Goal: Communication & Community: Answer question/provide support

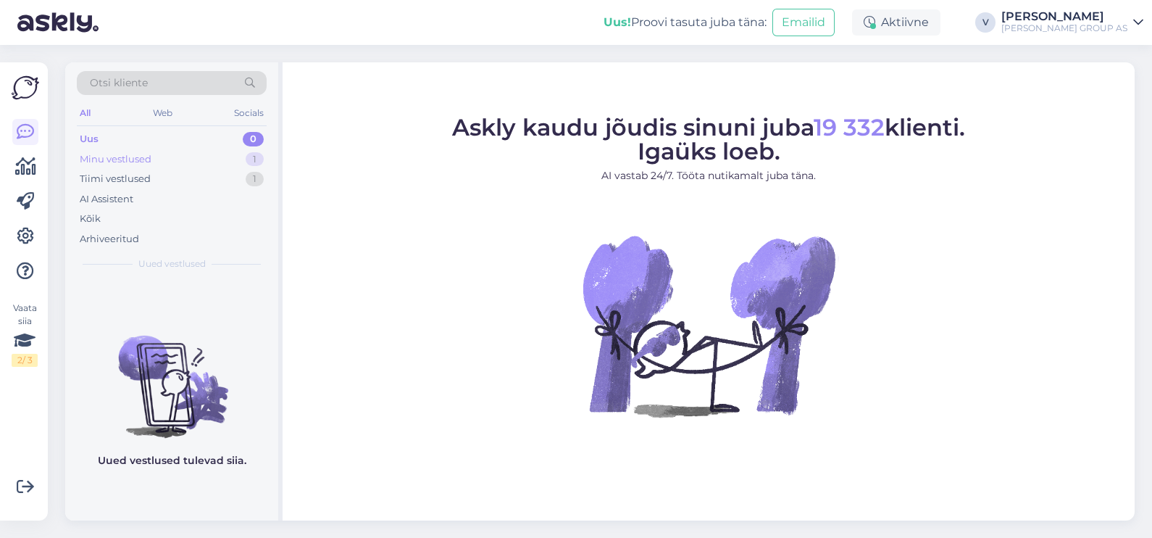
click at [104, 156] on div "Minu vestlused" at bounding box center [116, 159] width 72 height 14
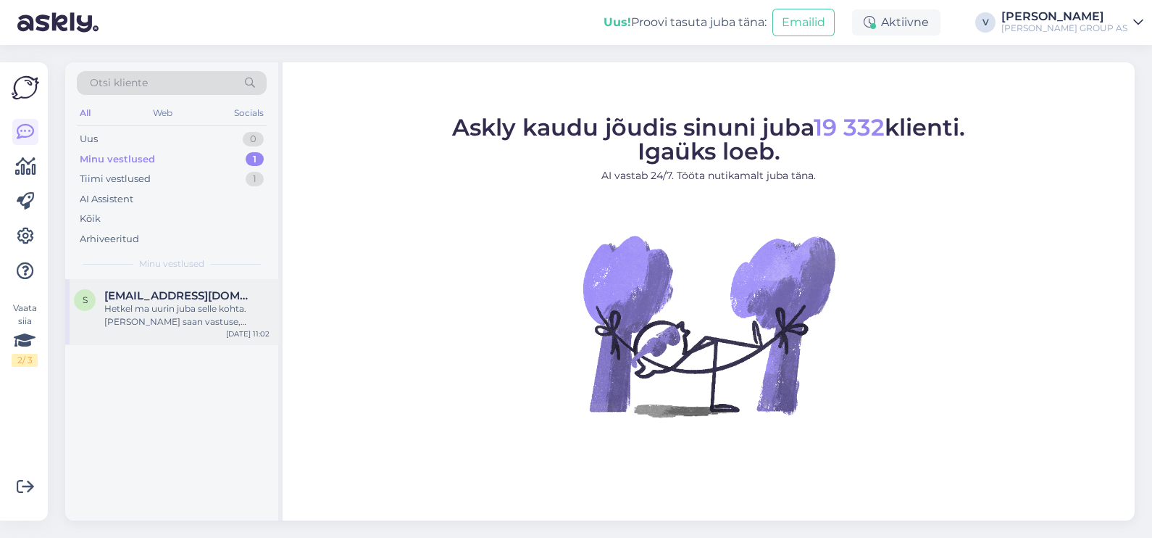
click at [177, 333] on div "s [EMAIL_ADDRESS][DOMAIN_NAME] Hetkel ma uurin juba selle kohta. [PERSON_NAME] …" at bounding box center [171, 311] width 213 height 65
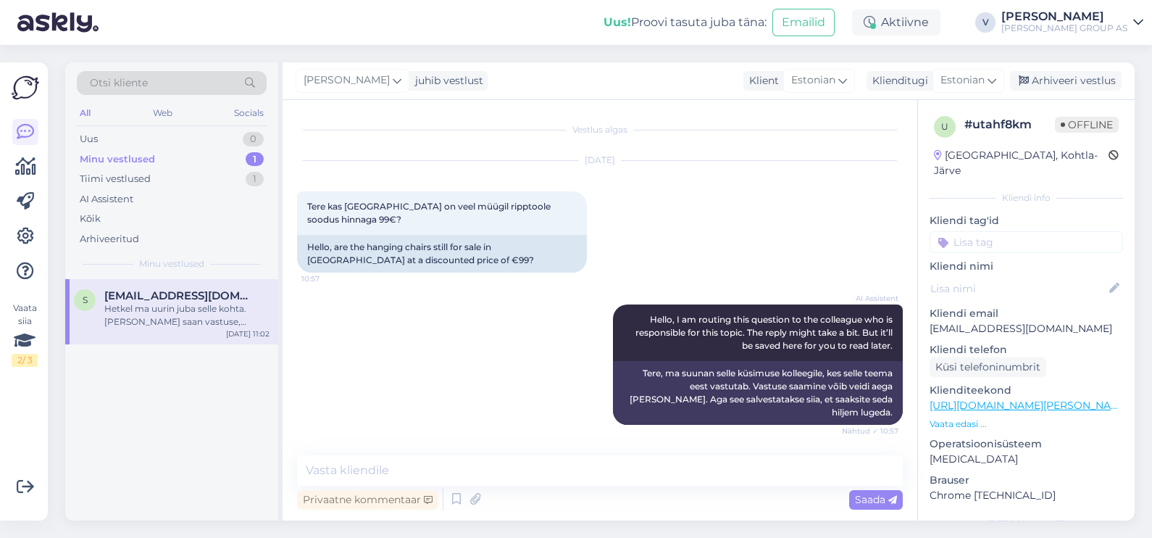
scroll to position [198, 0]
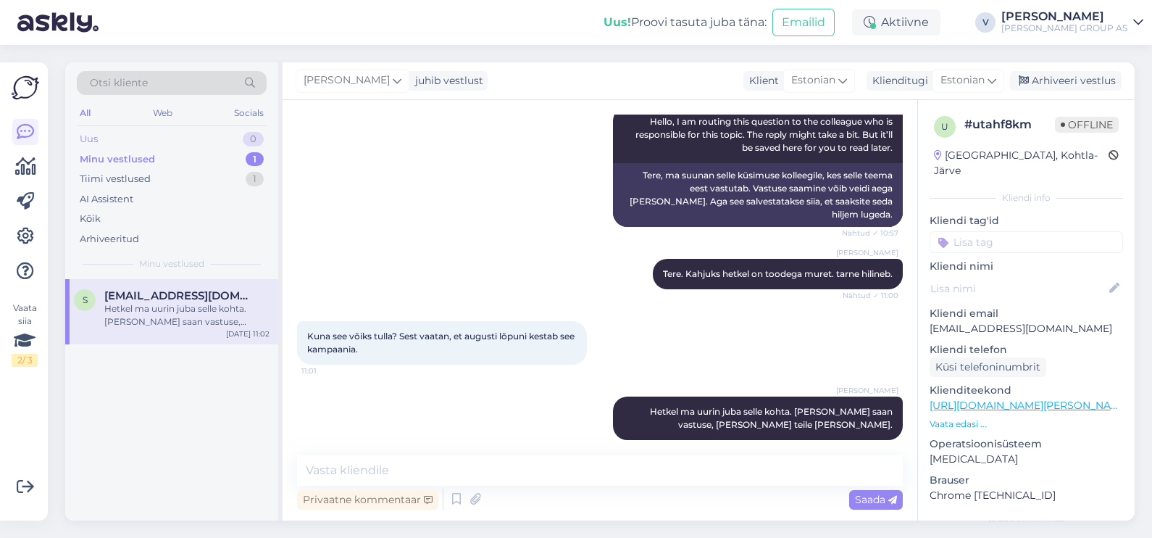
click at [157, 145] on div "Uus 0" at bounding box center [172, 139] width 190 height 20
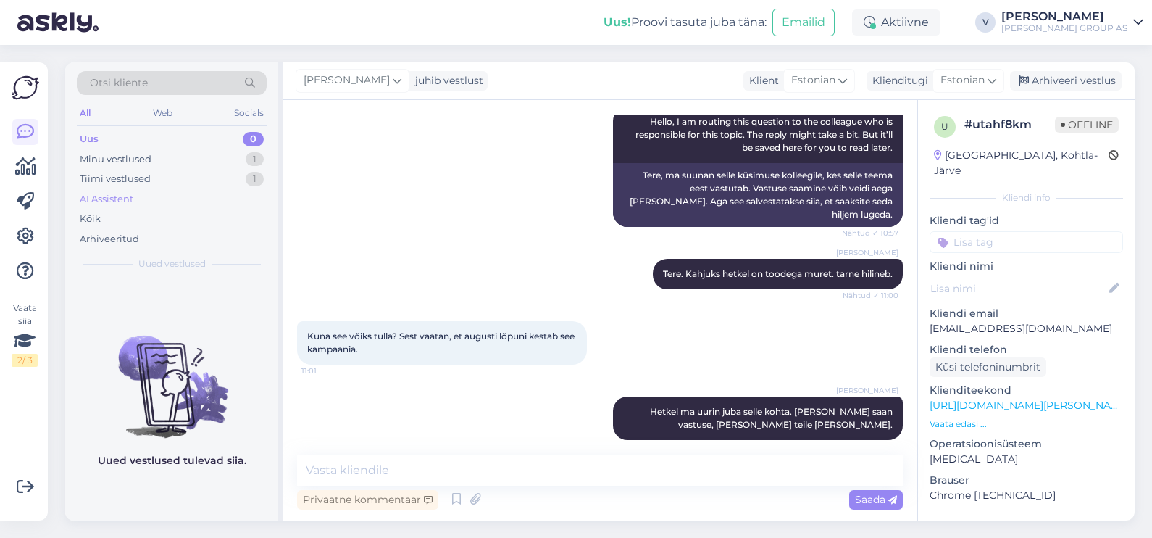
click at [173, 189] on div "AI Assistent" at bounding box center [172, 199] width 190 height 20
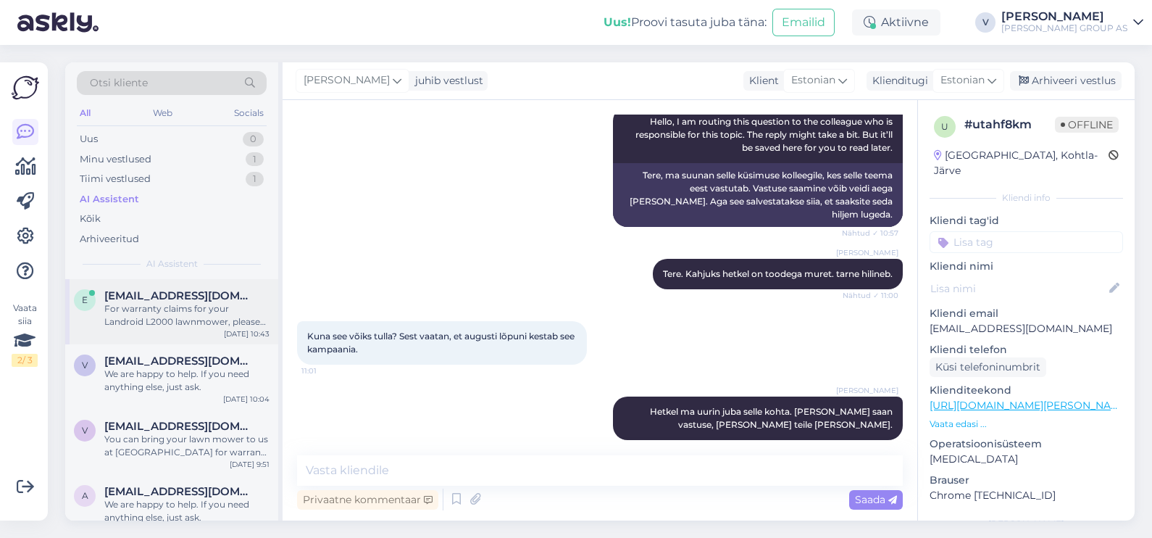
click at [181, 315] on div "For warranty claims for your Landroid L2000 lawnmower, please go to a [PERSON_N…" at bounding box center [186, 315] width 165 height 26
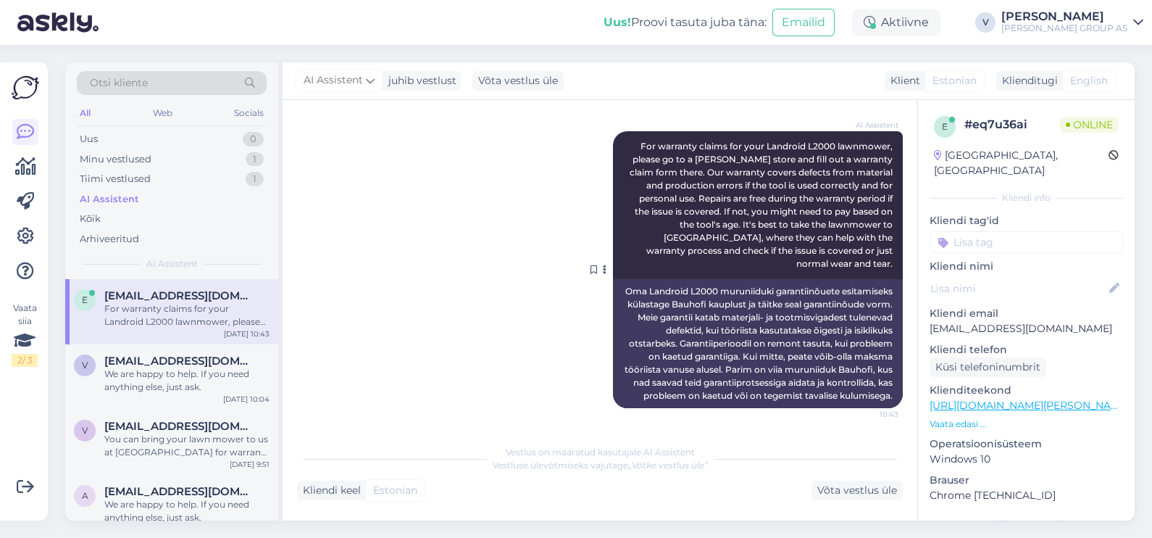
scroll to position [394, 0]
click at [130, 176] on div "Tiimi vestlused" at bounding box center [115, 179] width 71 height 14
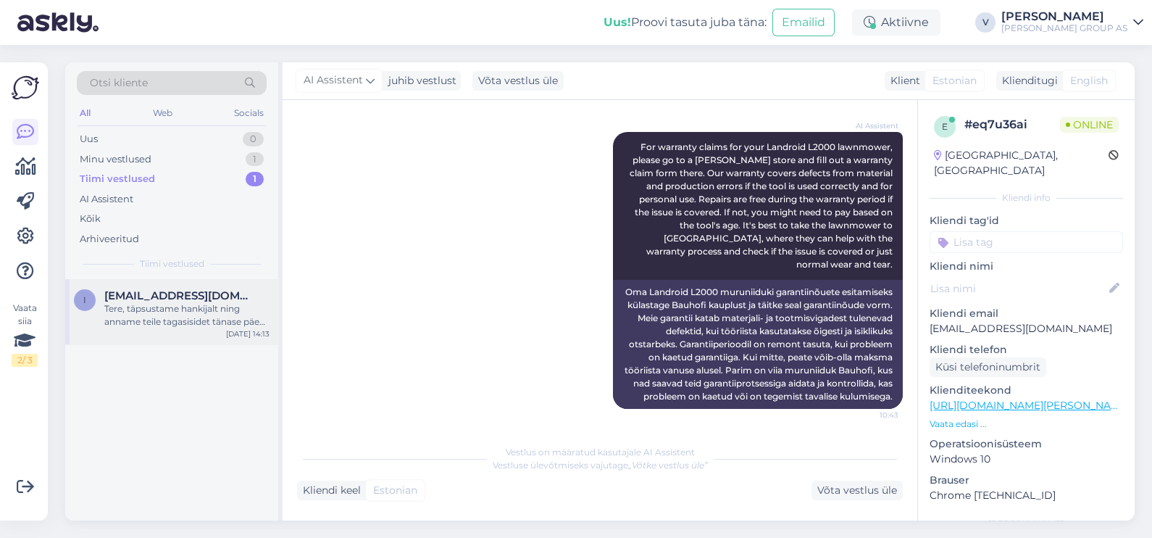
click at [172, 316] on div "Tere, täpsustame hankijalt ning anname teile tagasisidet tänase päeva jooksul." at bounding box center [186, 315] width 165 height 26
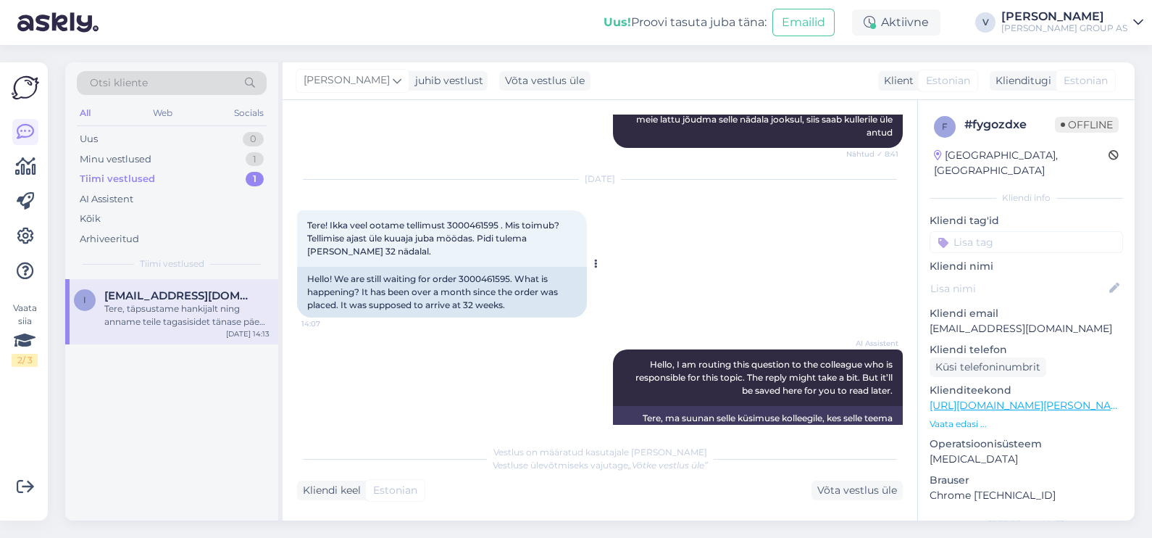
scroll to position [689, 0]
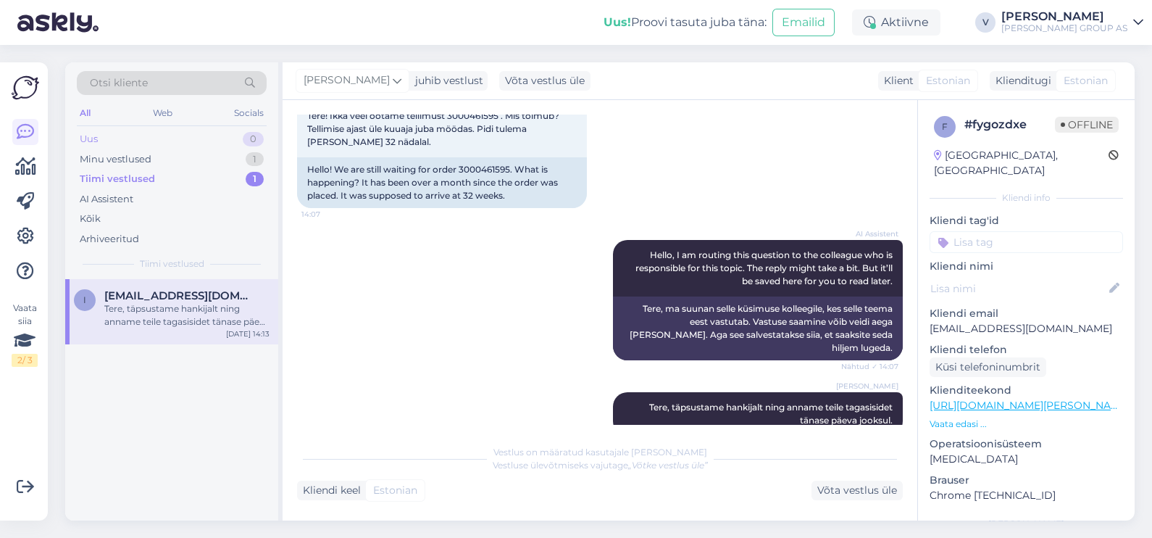
click at [127, 133] on div "Uus 0" at bounding box center [172, 139] width 190 height 20
click at [134, 311] on div "Hello, I am routing this question to the colleague who is responsible for this …" at bounding box center [186, 315] width 165 height 26
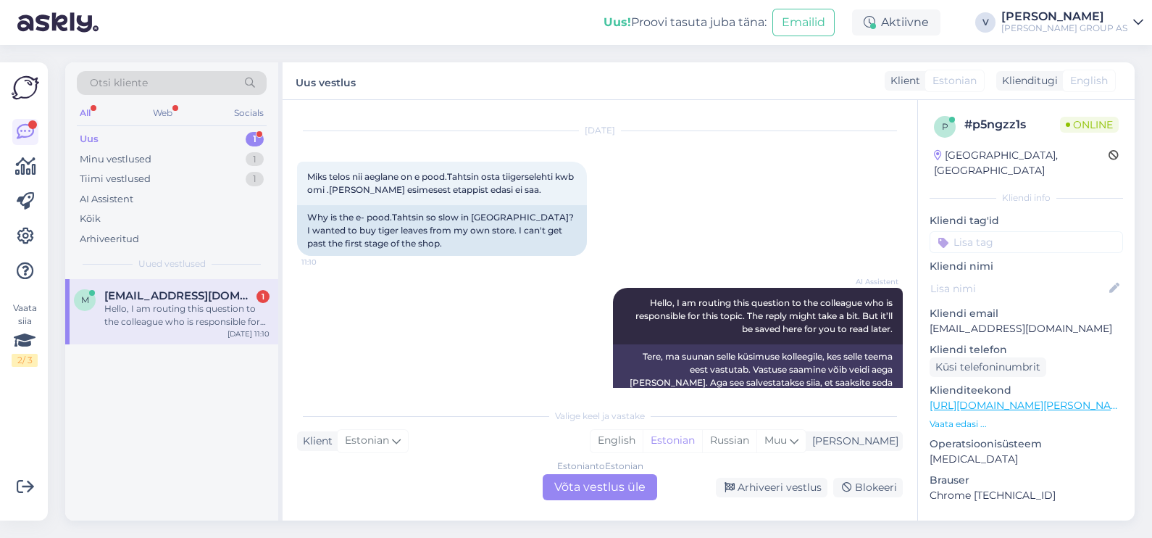
click at [605, 488] on div "Estonian to Estonian Võta vestlus üle" at bounding box center [600, 487] width 114 height 26
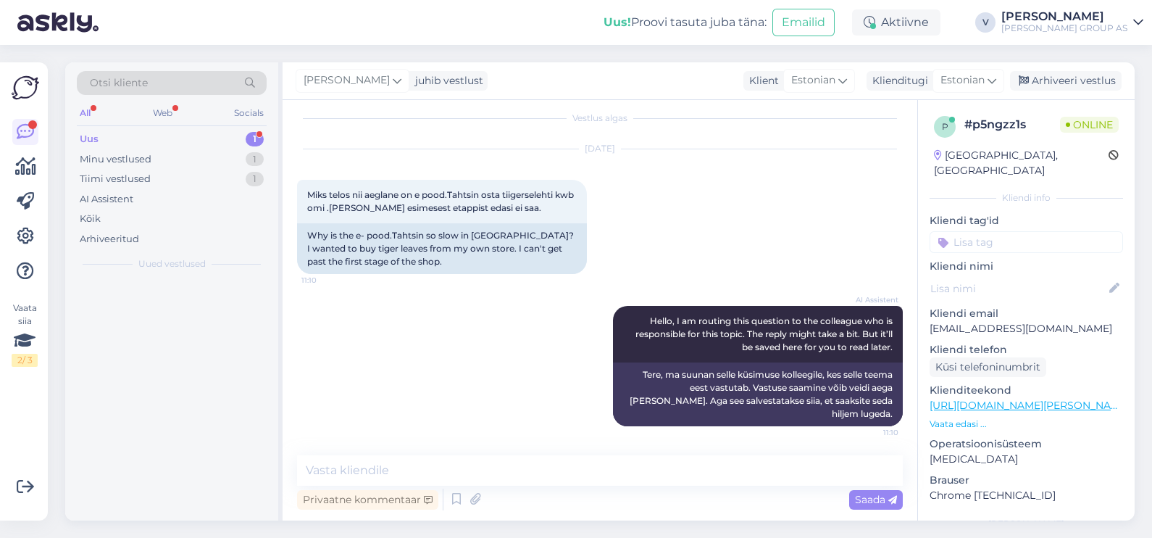
scroll to position [0, 0]
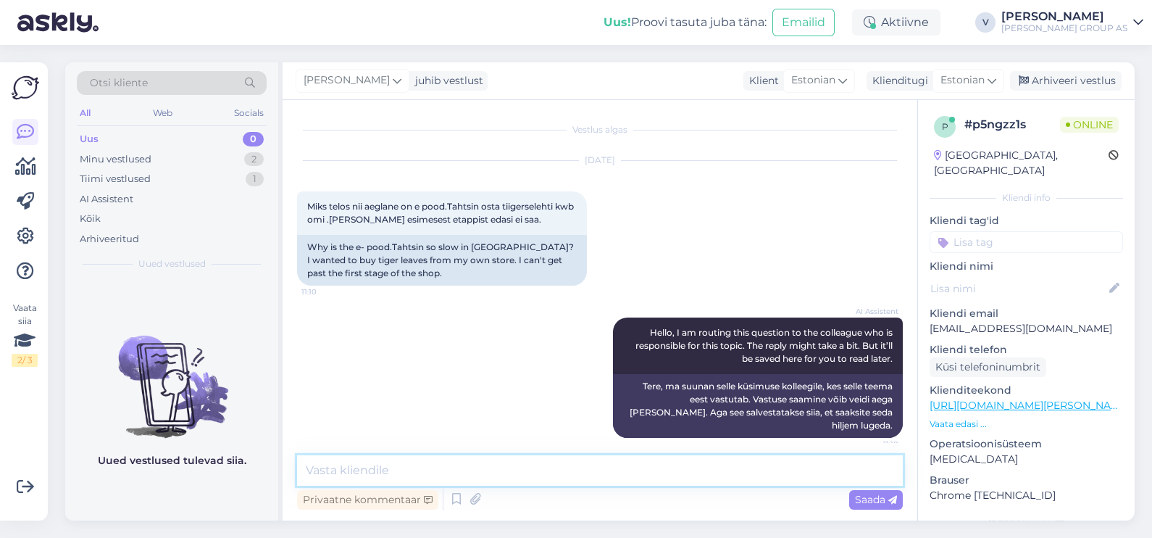
click at [501, 484] on textarea at bounding box center [600, 470] width 606 height 30
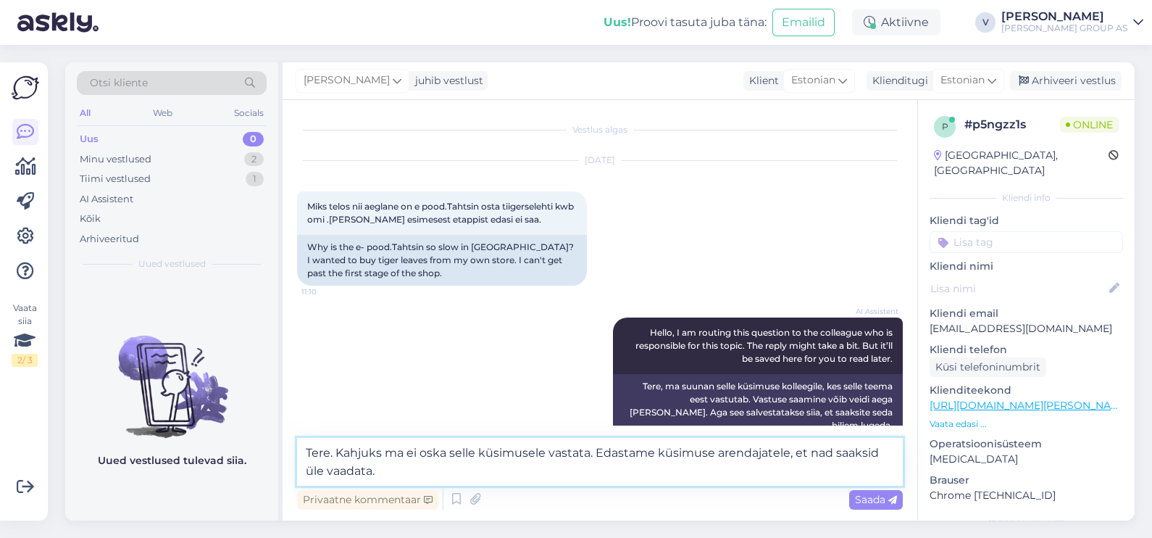
type textarea "Tere. Kahjuks ma ei oska selle küsimusele vastata. Edastame küsimuse arendajate…"
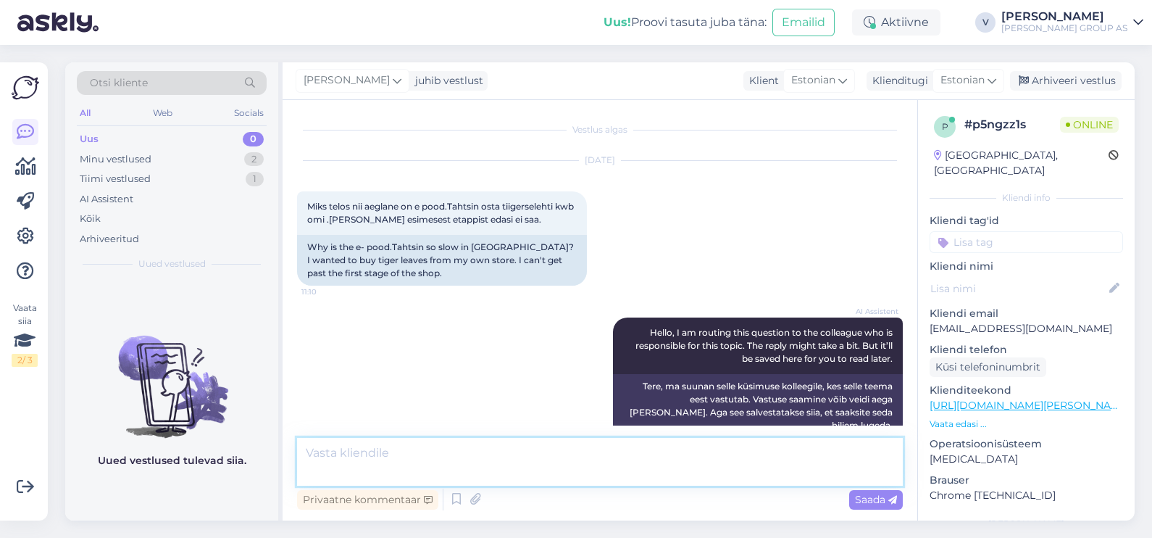
scroll to position [73, 0]
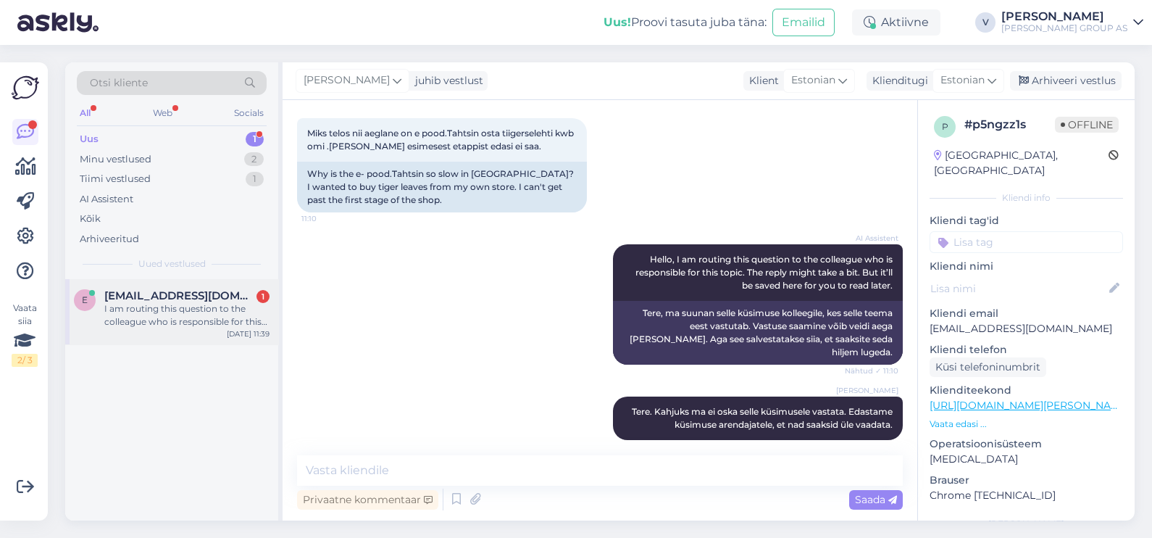
click at [98, 309] on div "e [EMAIL_ADDRESS][DOMAIN_NAME] 1 I am routing this question to the colleague wh…" at bounding box center [172, 308] width 196 height 39
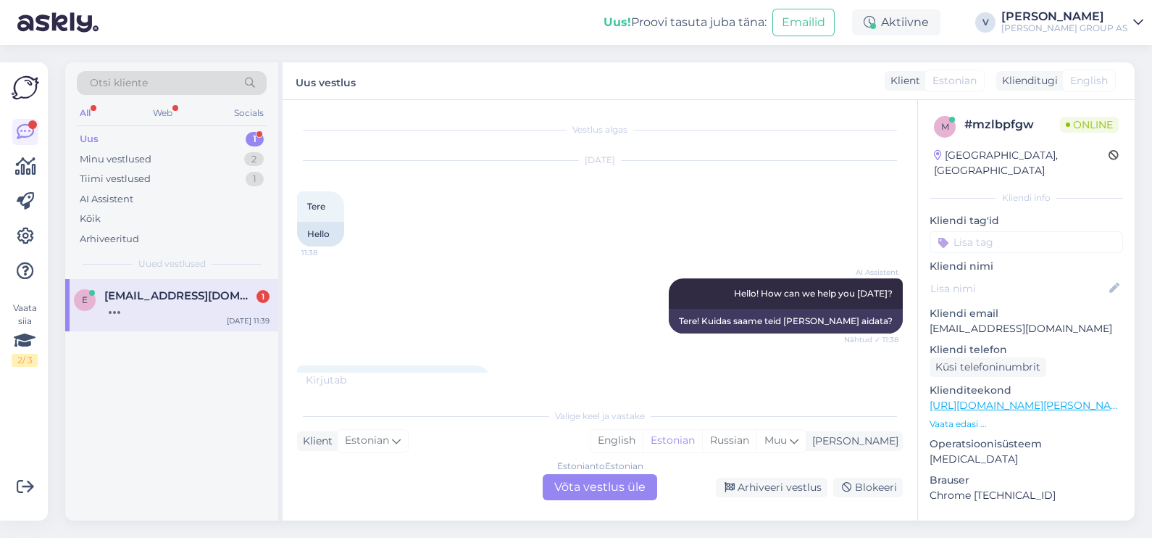
scroll to position [202, 0]
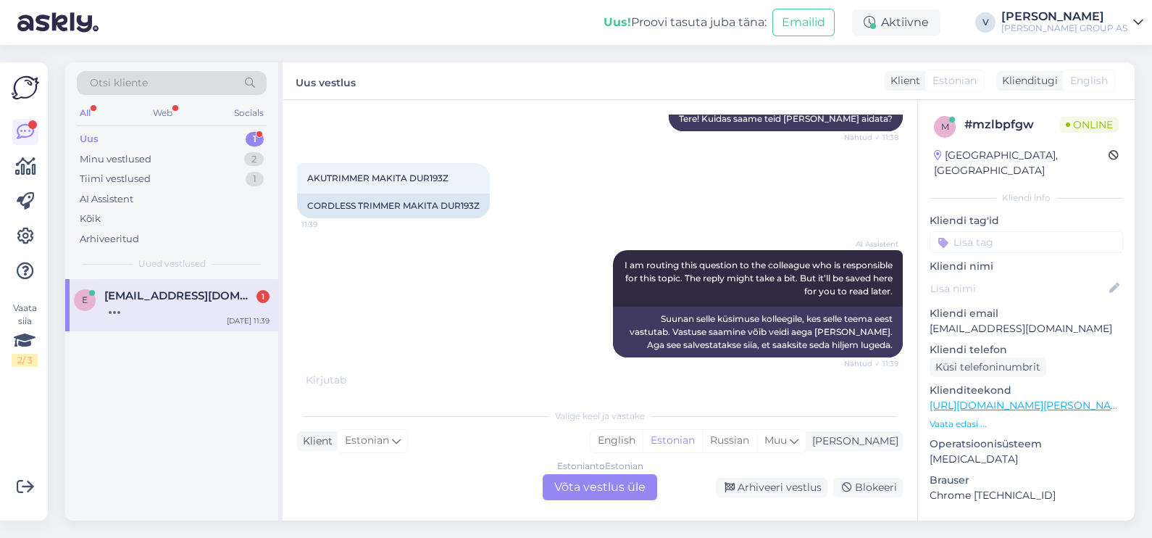
click at [605, 488] on div "Estonian to Estonian Võta vestlus üle" at bounding box center [600, 487] width 114 height 26
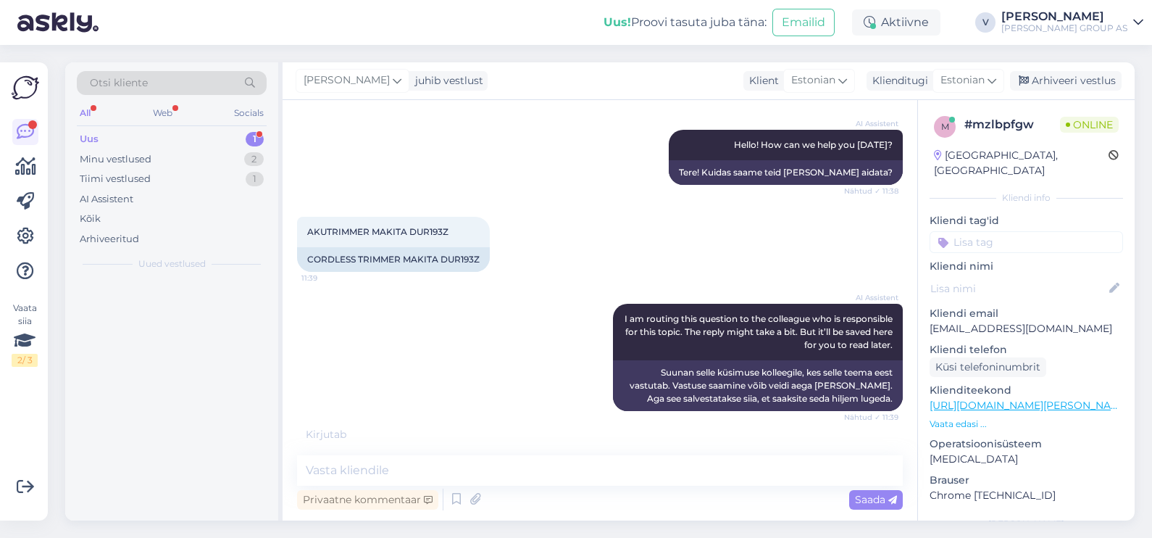
scroll to position [148, 0]
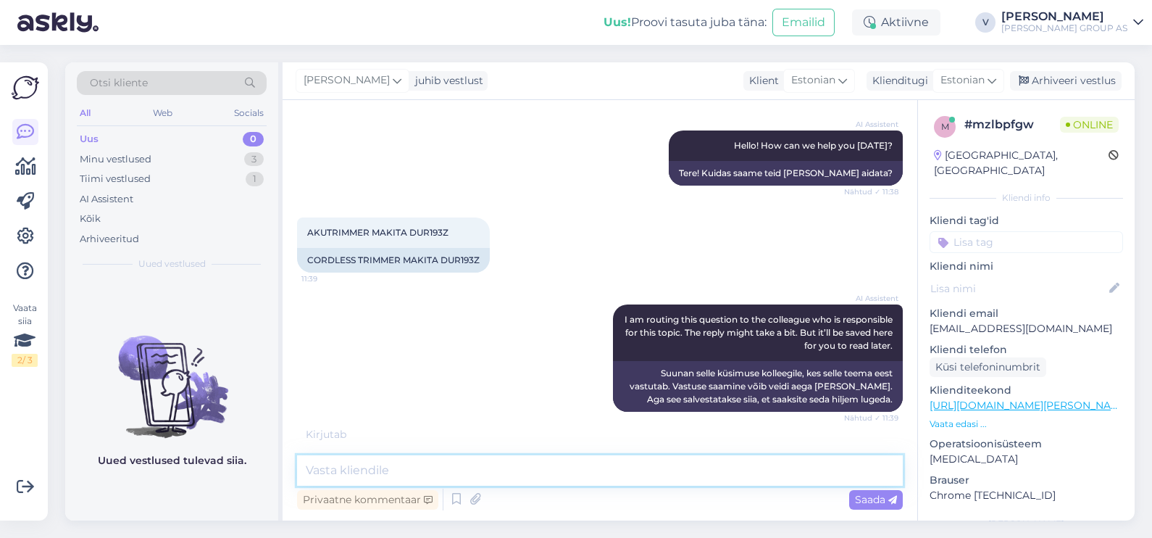
click at [471, 456] on textarea at bounding box center [600, 470] width 606 height 30
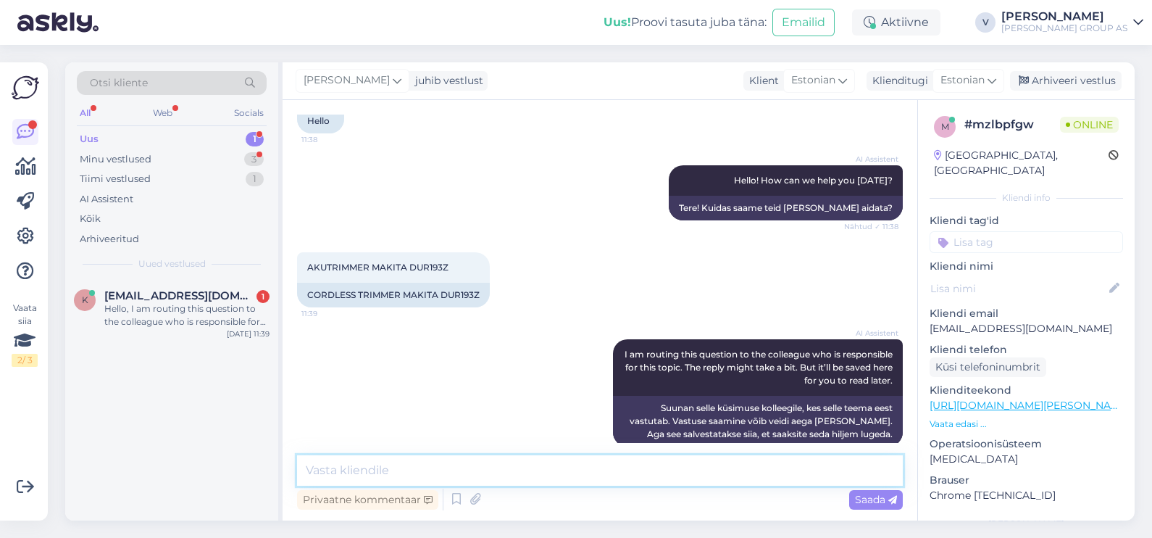
scroll to position [14, 0]
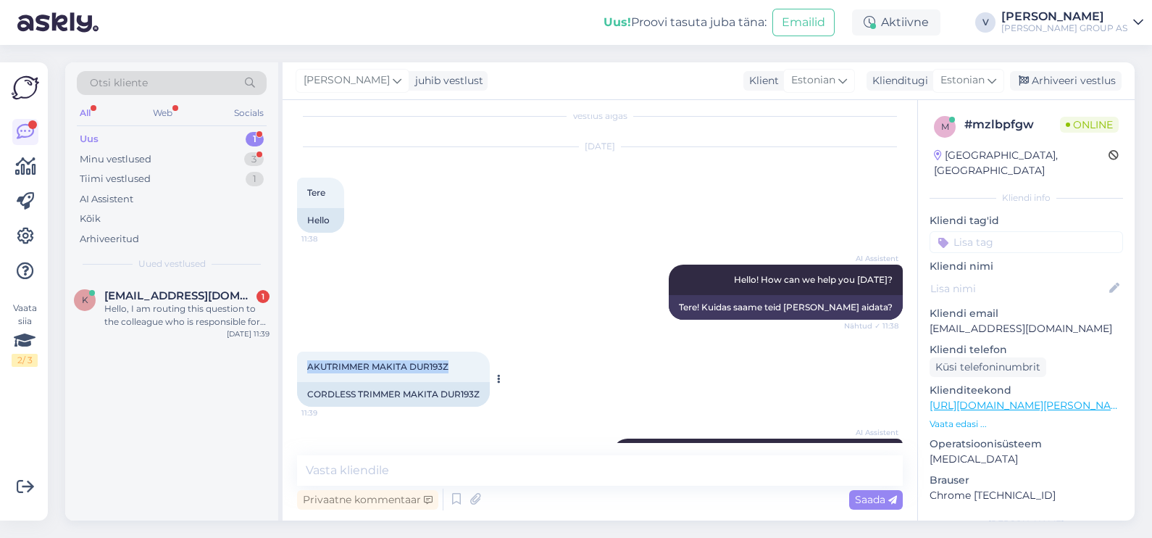
drag, startPoint x: 306, startPoint y: 364, endPoint x: 461, endPoint y: 355, distance: 155.3
click at [461, 355] on div "AKUTRIMMER MAKITA DUR193Z 11:39" at bounding box center [393, 366] width 193 height 30
copy span "AKUTRIMMER MAKITA DUR193Z"
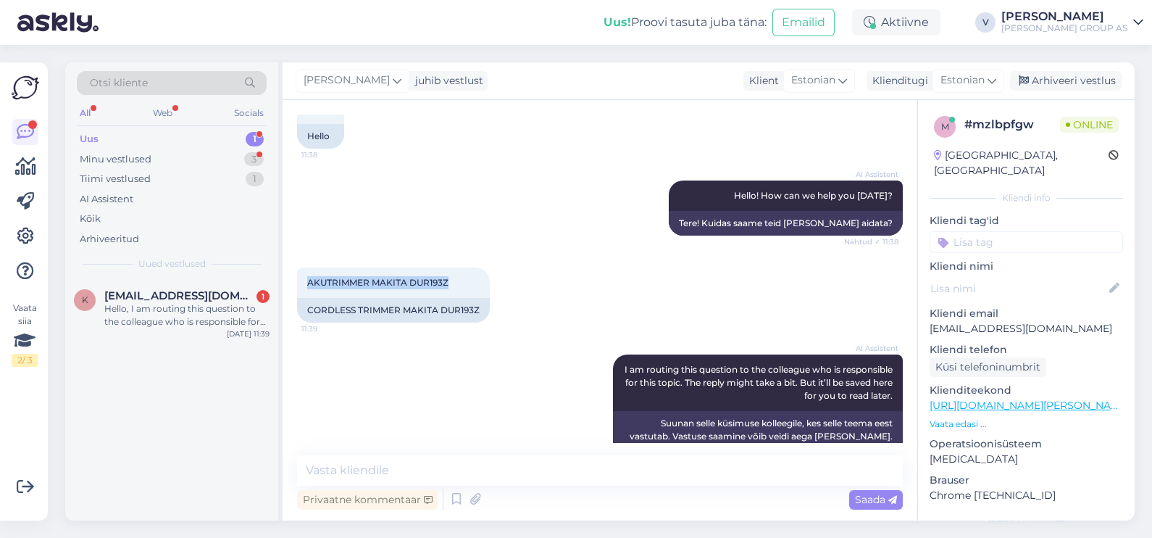
scroll to position [195, 0]
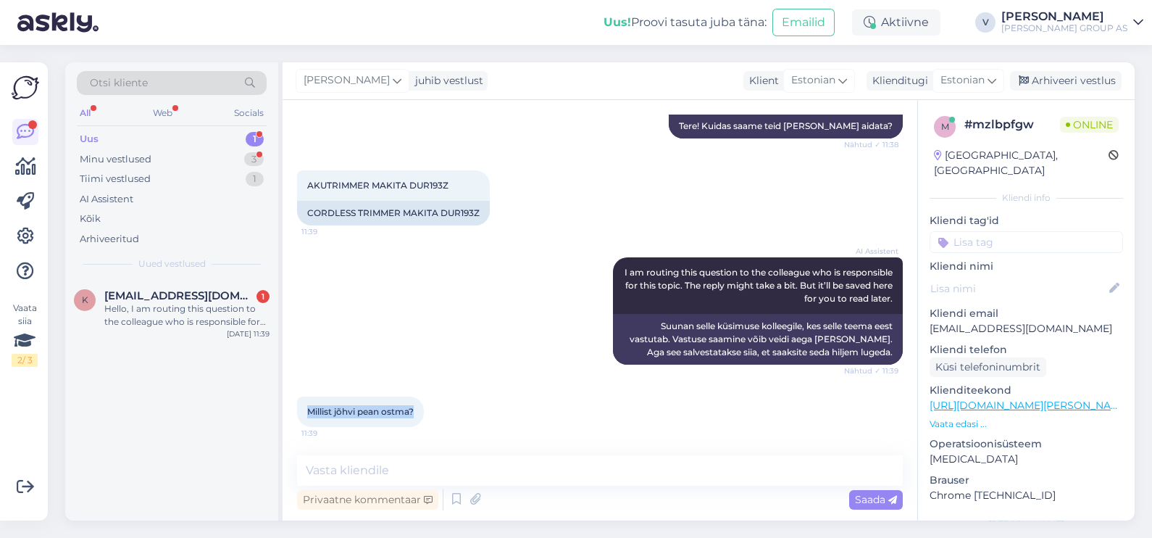
drag, startPoint x: 303, startPoint y: 411, endPoint x: 482, endPoint y: 410, distance: 178.9
click at [482, 410] on div "Millist jõhvi pean ostma? 11:39" at bounding box center [600, 411] width 606 height 62
copy span "Millist jõhvi pean ostma?"
click at [353, 475] on textarea at bounding box center [600, 470] width 606 height 30
paste textarea "Kui sul on Makita DUR193Z, siis tegelikult jõhvi (metallist lõikeketas) see mud…"
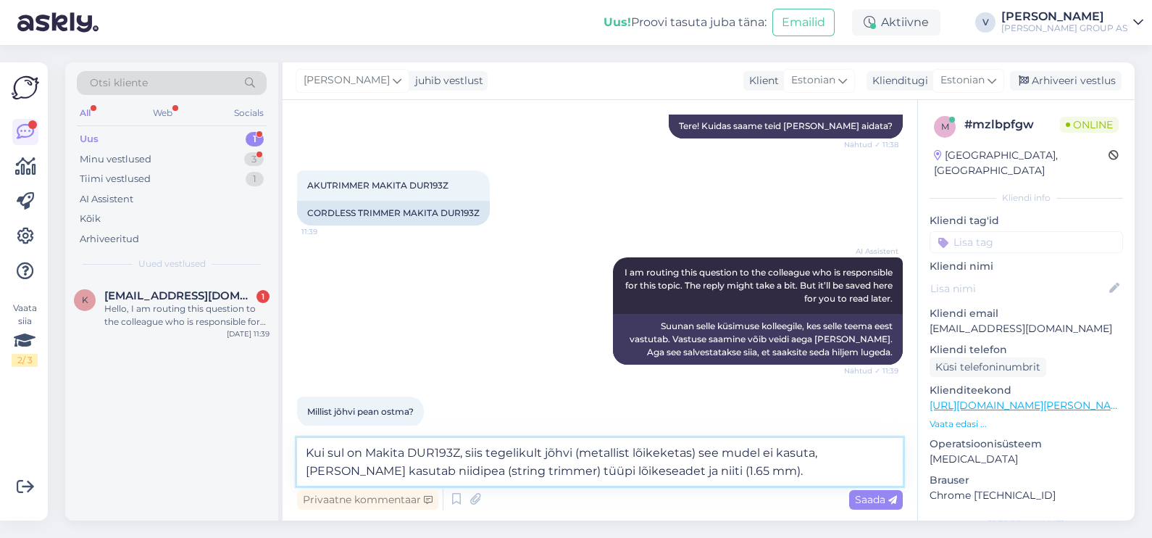
drag, startPoint x: 327, startPoint y: 453, endPoint x: 362, endPoint y: 452, distance: 34.1
click at [362, 452] on textarea "Kui sul on Makita DUR193Z, siis tegelikult jõhvi (metallist lõikeketas) see mud…" at bounding box center [600, 462] width 606 height 48
type textarea "Kui tegu on Makita DUR193Z, siis tegelikult jõhvi (metallist lõikeketas) see mu…"
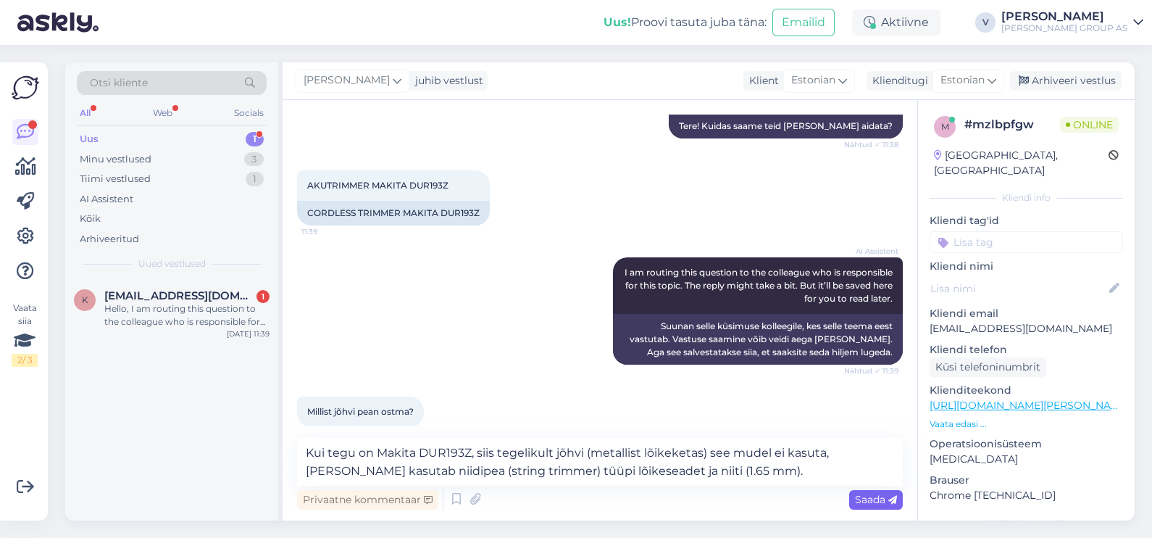
click at [872, 499] on span "Saada" at bounding box center [876, 499] width 42 height 13
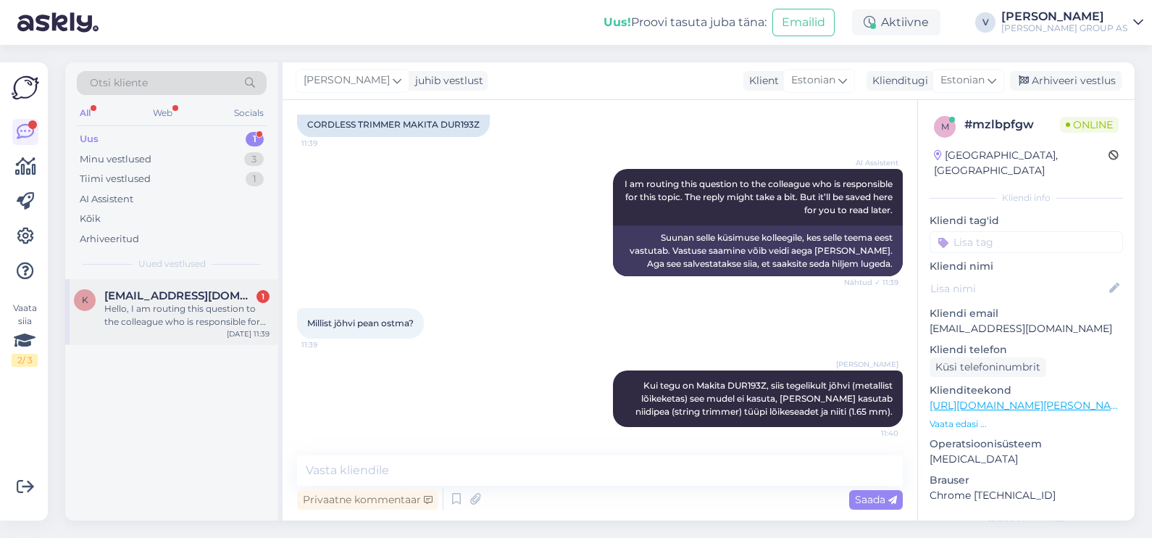
click at [167, 312] on div "Hello, I am routing this question to the colleague who is responsible for this …" at bounding box center [186, 315] width 165 height 26
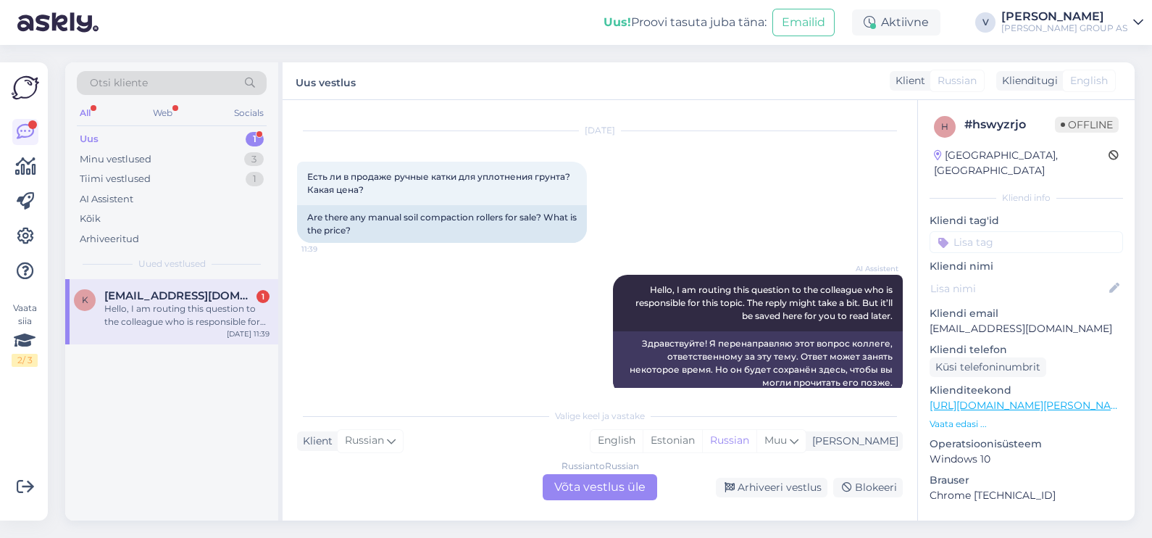
scroll to position [0, 0]
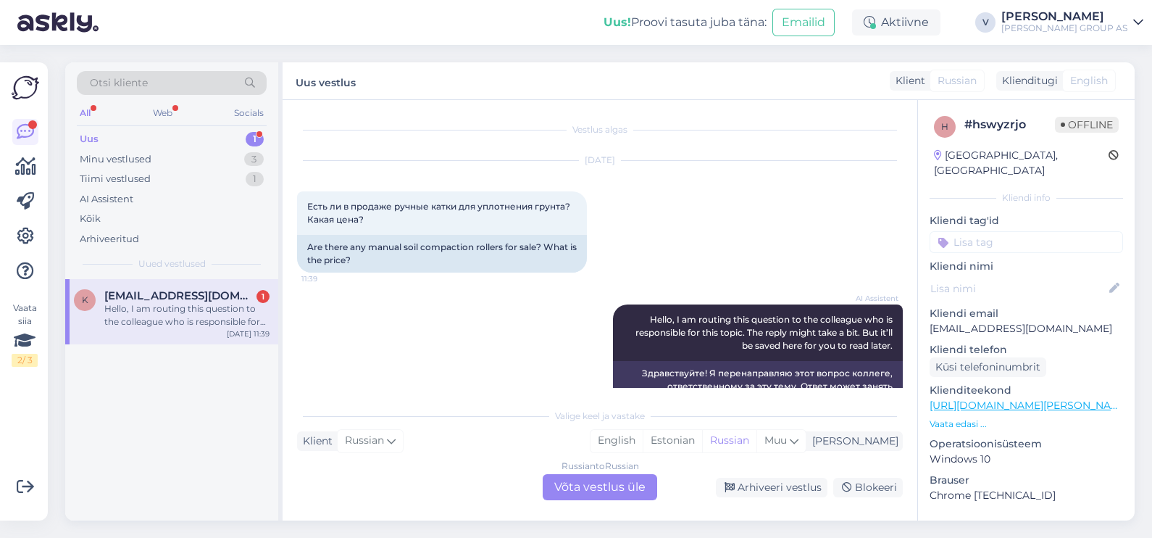
click at [612, 489] on div "Russian to Russian Võta vestlus üle" at bounding box center [600, 487] width 114 height 26
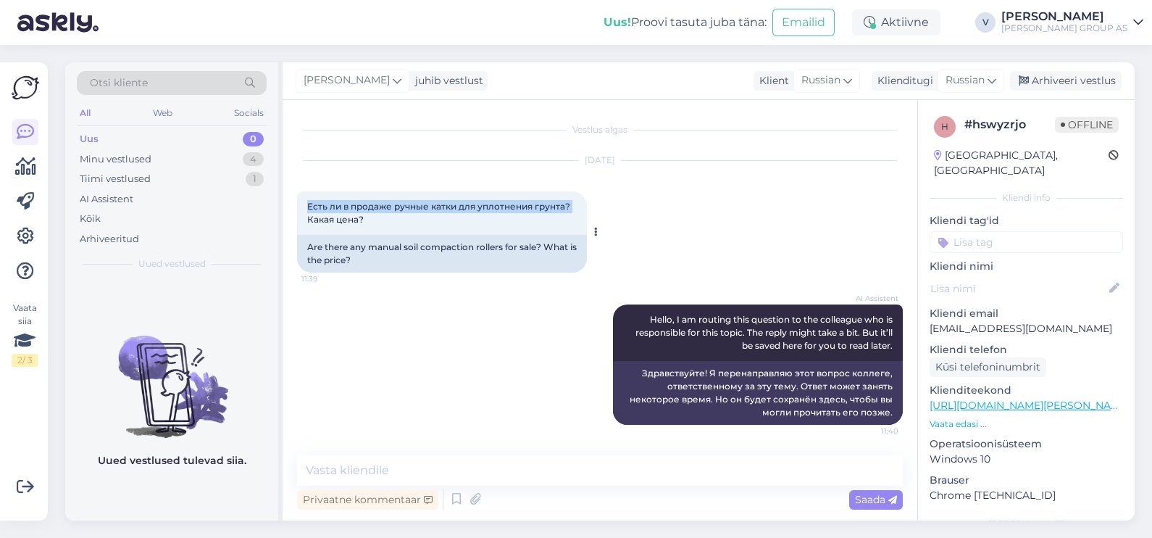
drag, startPoint x: 307, startPoint y: 204, endPoint x: 576, endPoint y: 203, distance: 268.8
click at [576, 203] on div "Есть ли в продаже ручные катки для уплотнения грунта? Какая цена? 11:39" at bounding box center [442, 212] width 290 height 43
copy span "Есть ли в продаже ручные катки для уплотнения грунта?"
click at [421, 469] on textarea at bounding box center [600, 470] width 606 height 30
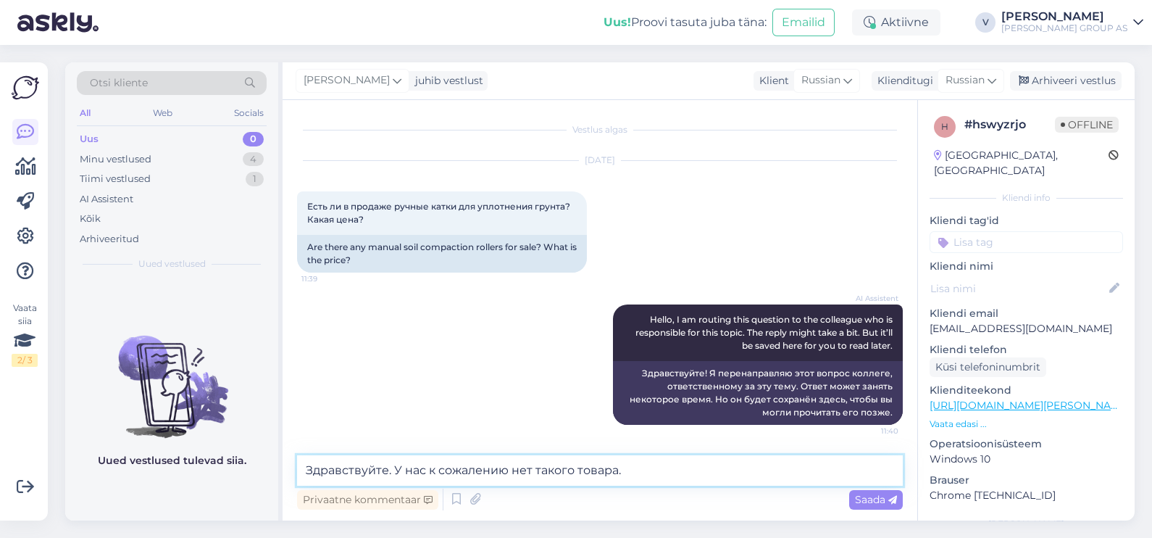
type textarea "Здравствуйте. У нас к сожалению нет такого товара."
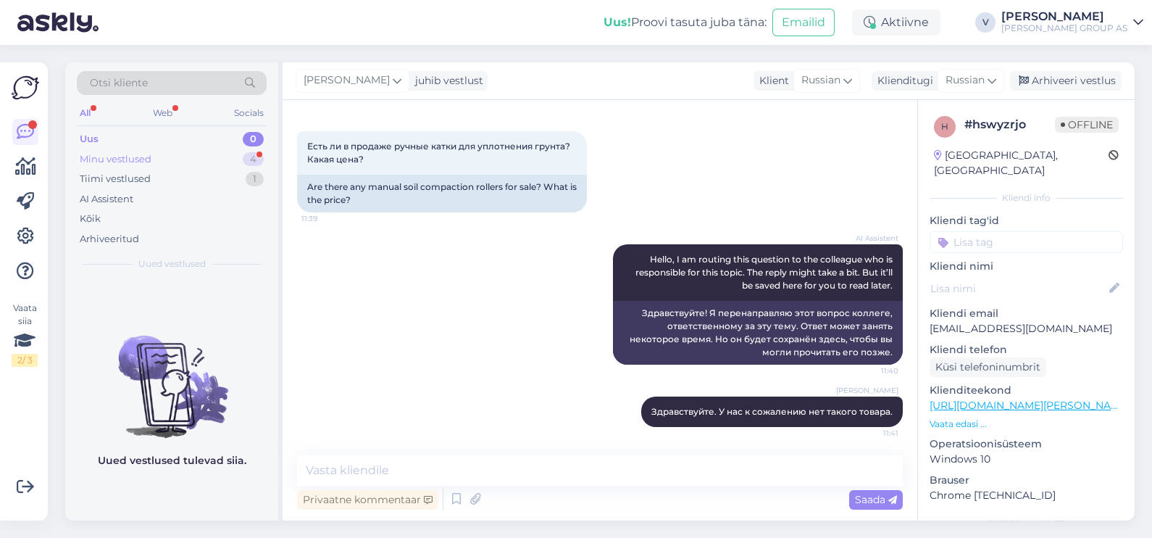
click at [121, 163] on div "Minu vestlused" at bounding box center [116, 159] width 72 height 14
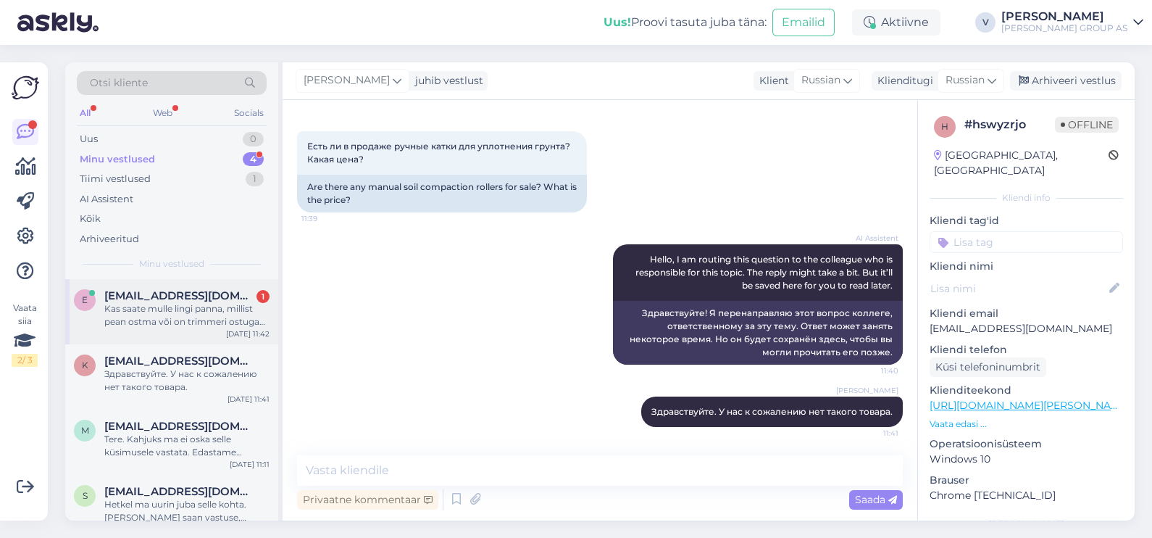
click at [188, 306] on div "Kas saate mulle lingi panna, millist pean ostma või on trimmeri ostuga on niit …" at bounding box center [186, 315] width 165 height 26
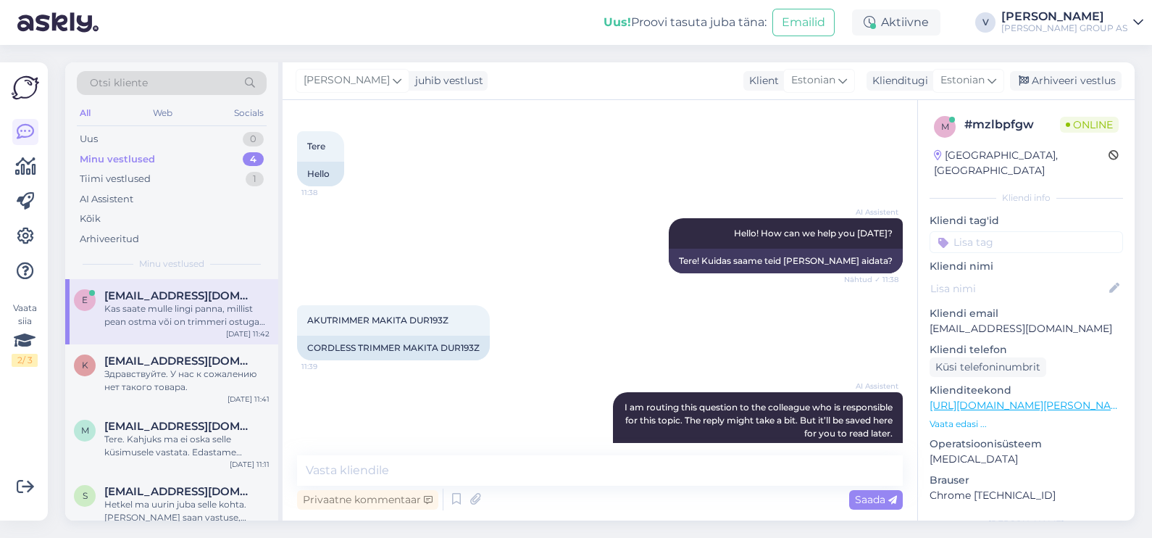
scroll to position [358, 0]
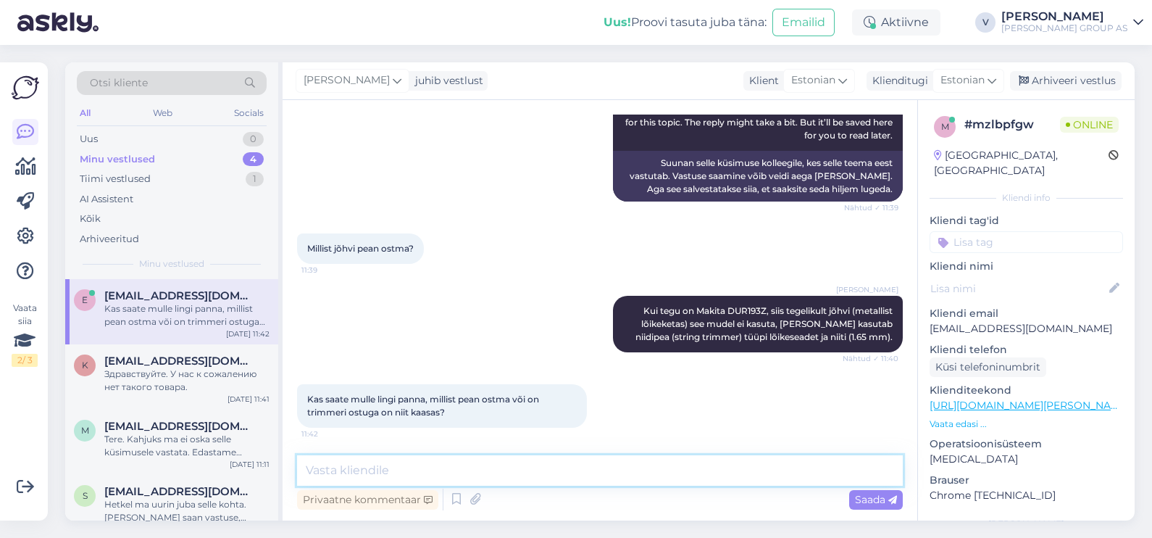
click at [506, 481] on textarea at bounding box center [600, 470] width 606 height 30
type textarea "Kahjuks, mul ei ole [PERSON_NAME]."
drag, startPoint x: 525, startPoint y: 471, endPoint x: 270, endPoint y: 461, distance: 255.2
click at [275, 463] on div "Otsi kliente All Web Socials Uus 0 Minu vestlused 4 Tiimi vestlused 1 AI Assist…" at bounding box center [599, 291] width 1069 height 458
type textarea "Kaasas niit on. Kahjuks mul ei ole teile sobilike linke jagada."
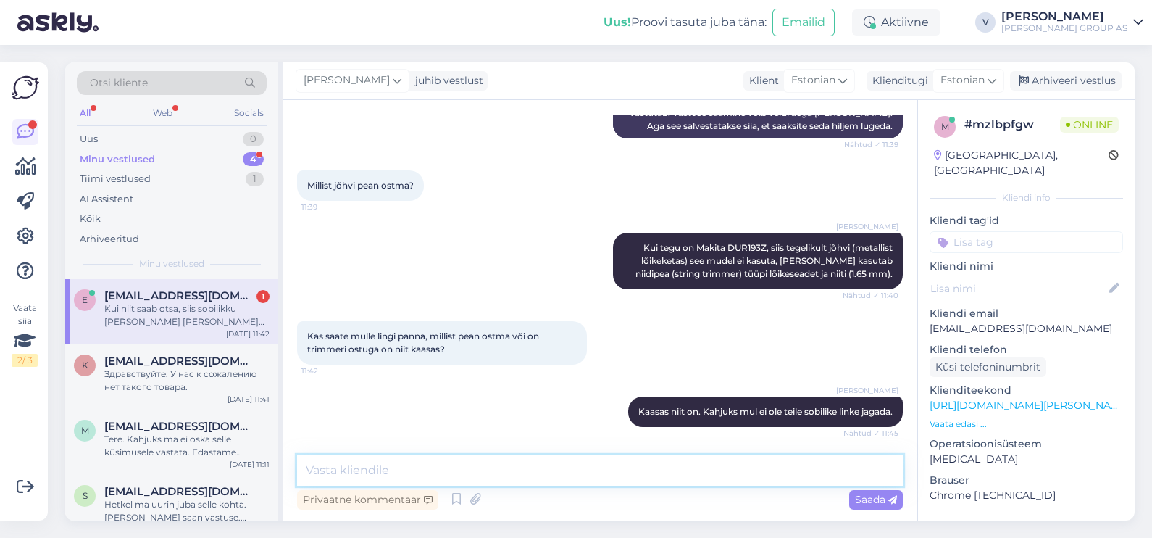
scroll to position [483, 0]
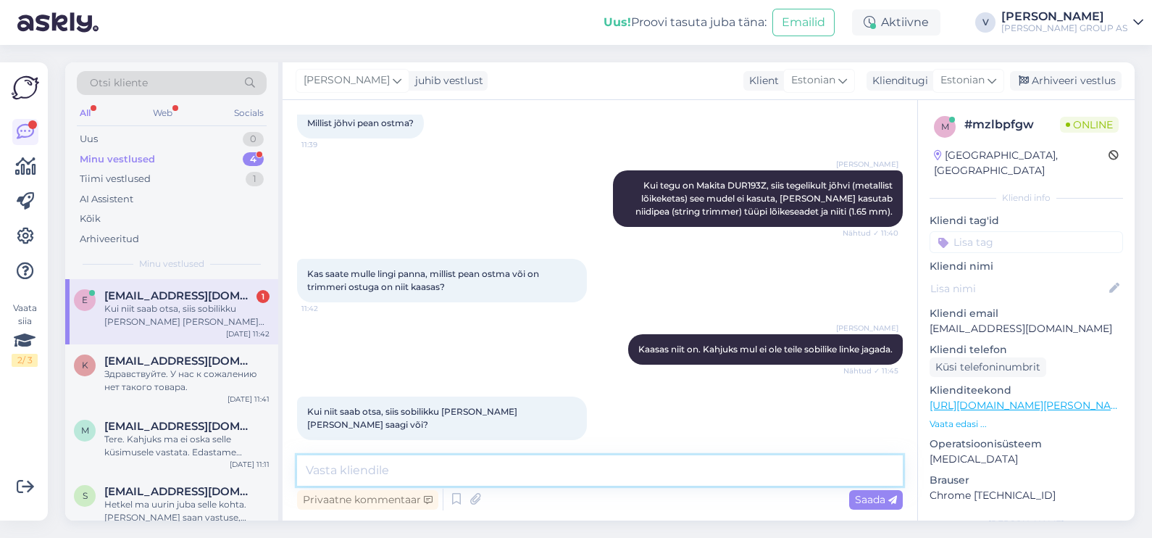
click at [425, 474] on textarea at bounding box center [600, 470] width 606 height 30
click at [364, 467] on textarea at bounding box center [600, 470] width 606 height 30
type textarea "Meil kahjuks varuosadena [PERSON_NAME] müügil ei ole."
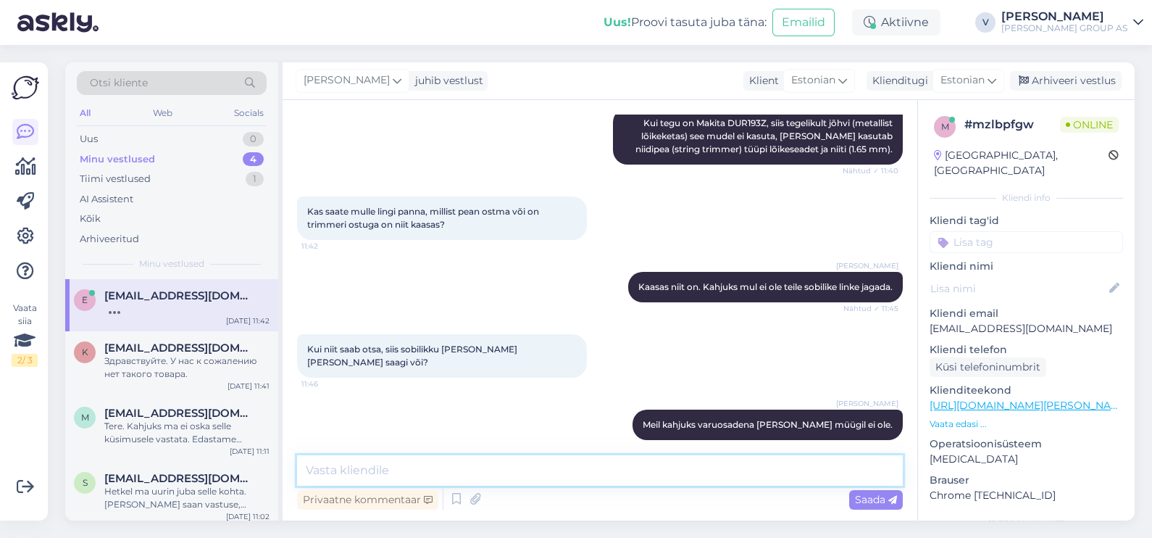
click at [359, 525] on div "Otsi kliente All Web Socials Uus 0 Minu vestlused 4 Tiimi vestlused 1 AI Assist…" at bounding box center [604, 291] width 1095 height 493
paste textarea "[URL][DOMAIN_NAME][PERSON_NAME]"
type textarea "Siiski meil on. Lõpuks ka leidsin. [URL][DOMAIN_NAME][PERSON_NAME]"
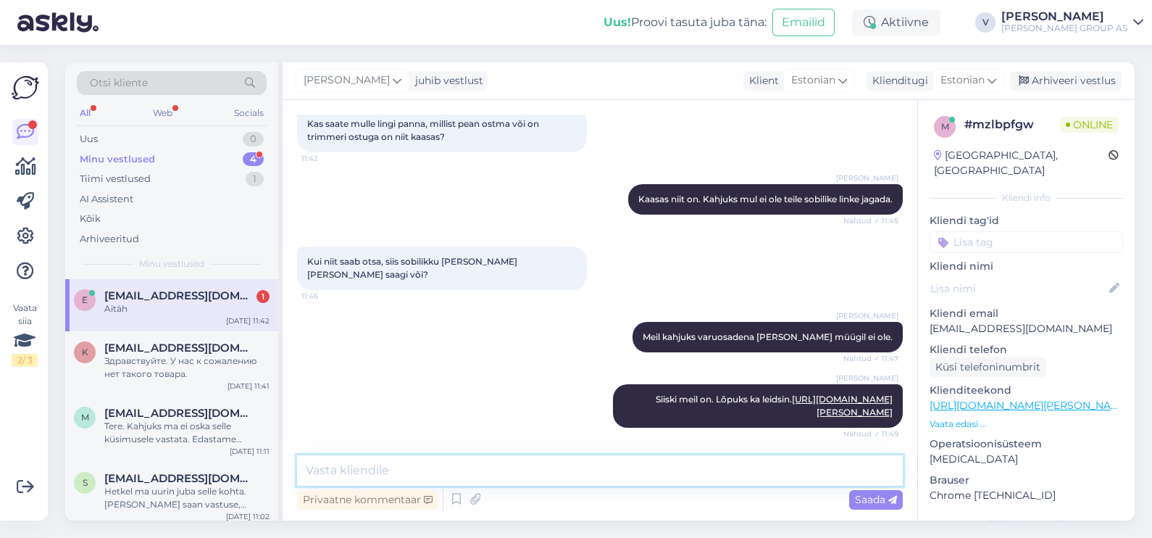
scroll to position [696, 0]
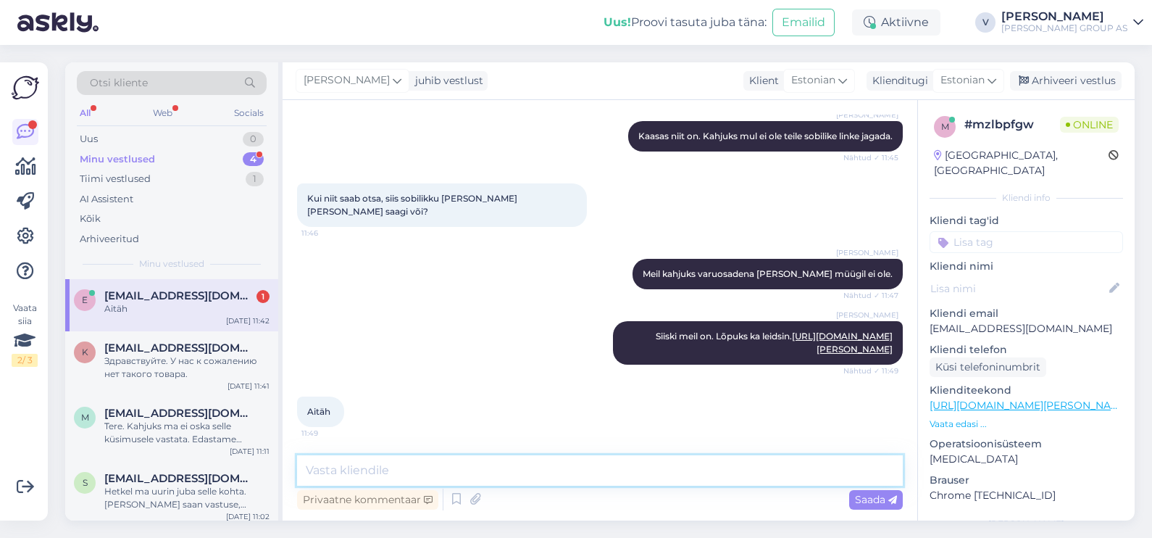
click at [366, 464] on textarea at bounding box center [600, 470] width 606 height 30
click at [371, 466] on textarea at bounding box center [600, 470] width 606 height 30
click at [511, 466] on textarea at bounding box center [600, 470] width 606 height 30
click at [170, 362] on div "Здравствуйте. У нас к сожалению нет такого товара." at bounding box center [186, 367] width 165 height 26
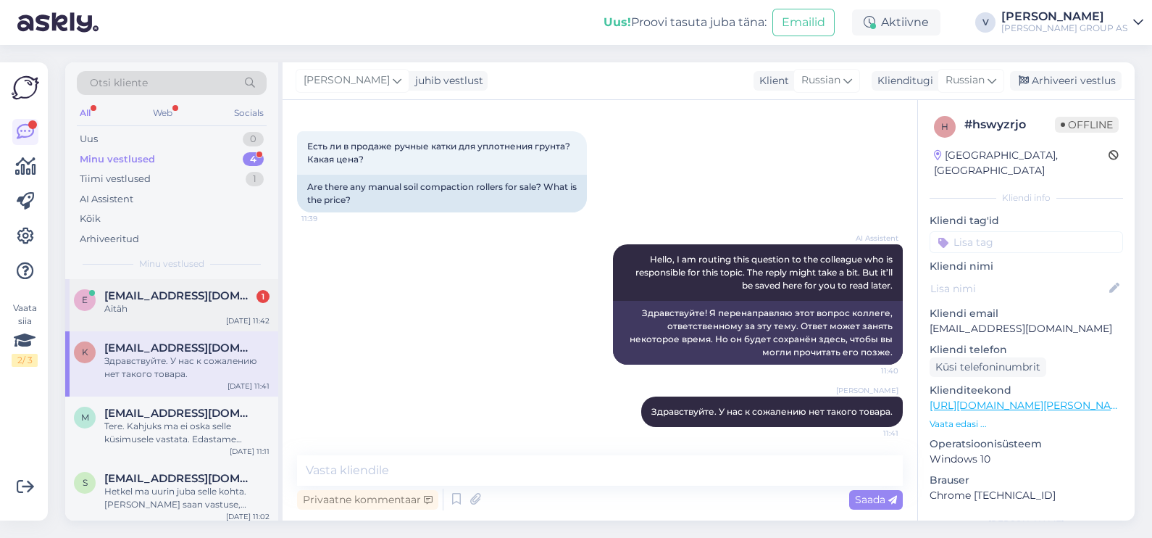
click at [149, 300] on span "[EMAIL_ADDRESS][DOMAIN_NAME]" at bounding box center [179, 295] width 151 height 13
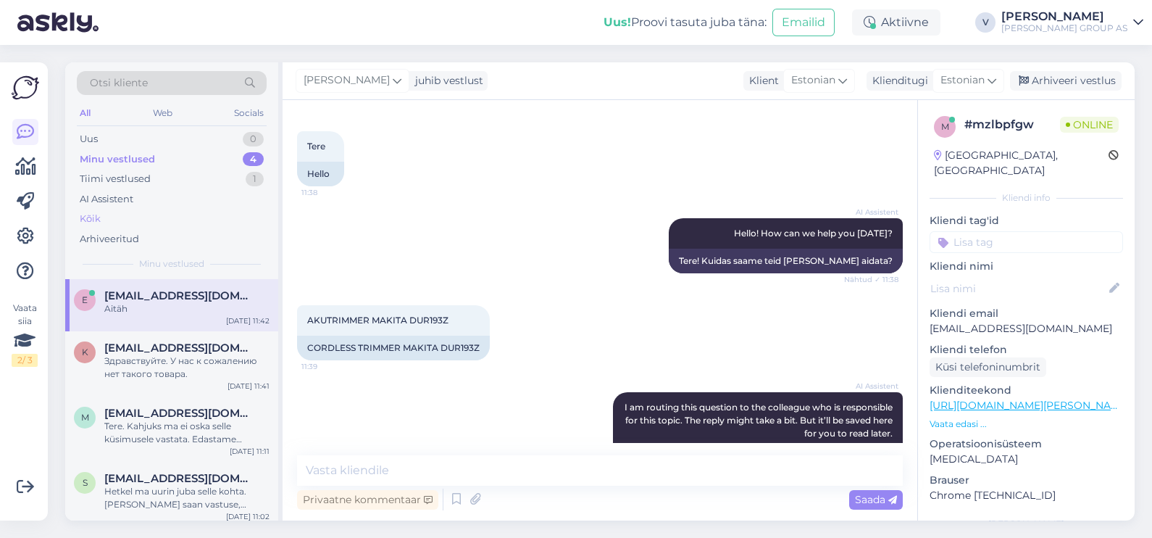
scroll to position [611, 0]
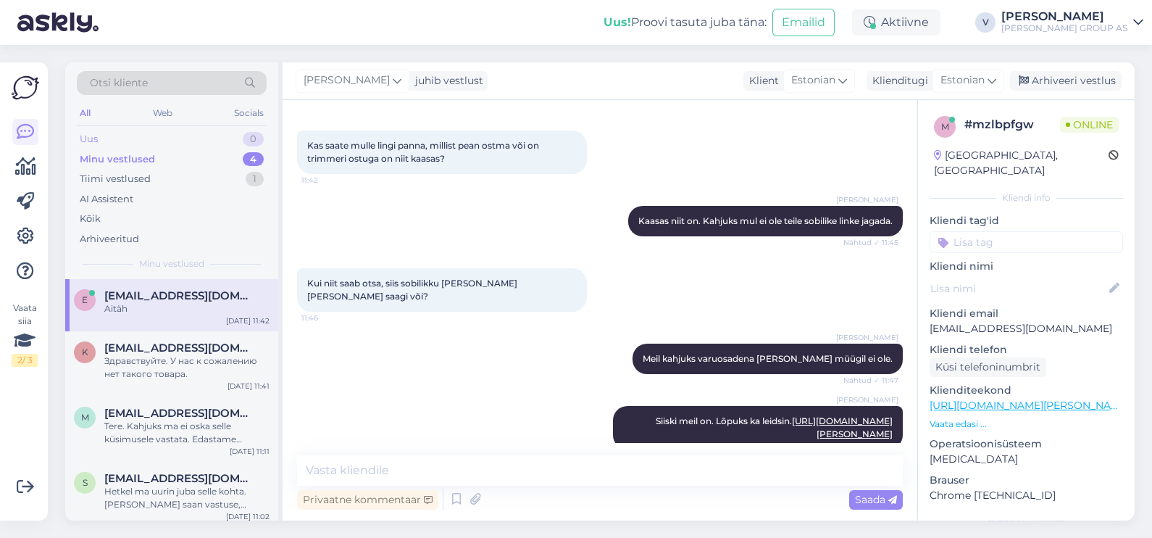
click at [142, 130] on div "Uus 0" at bounding box center [172, 139] width 190 height 20
